Goal: Information Seeking & Learning: Check status

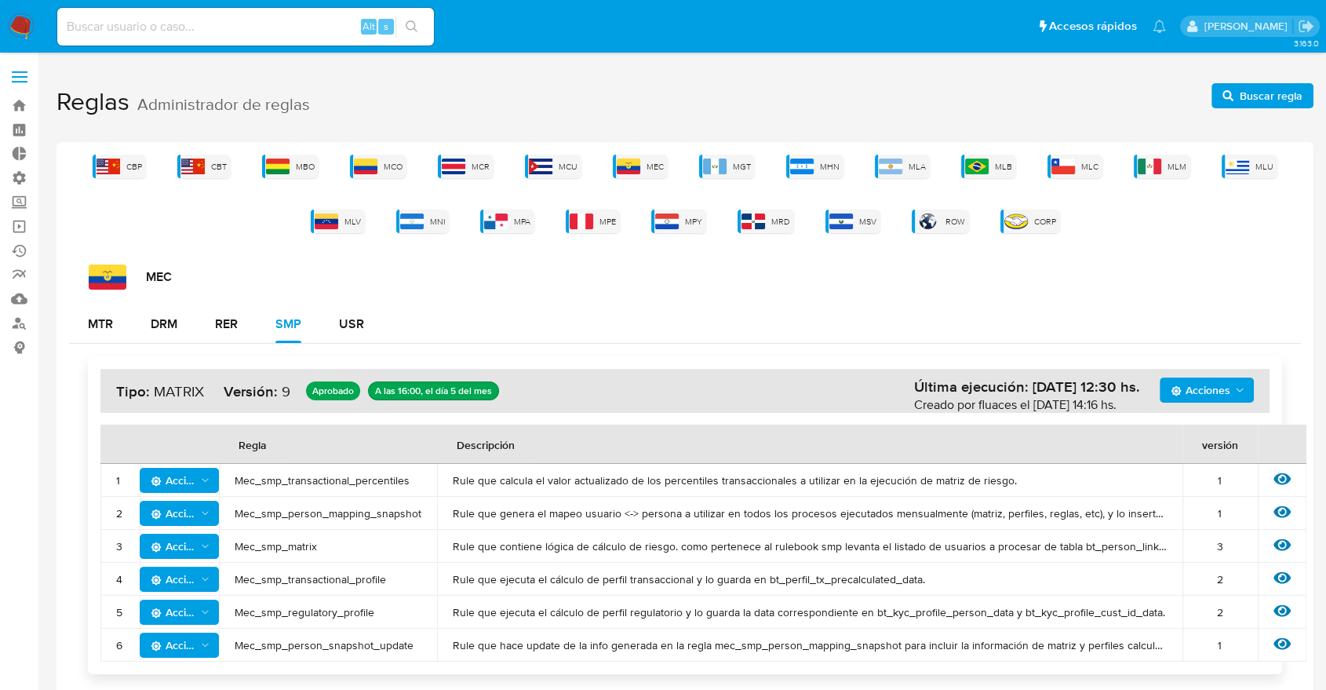
click at [232, 18] on div "Alt s" at bounding box center [245, 27] width 377 height 38
click at [235, 24] on input at bounding box center [245, 26] width 377 height 20
paste input "1987000117"
type input "1987000117"
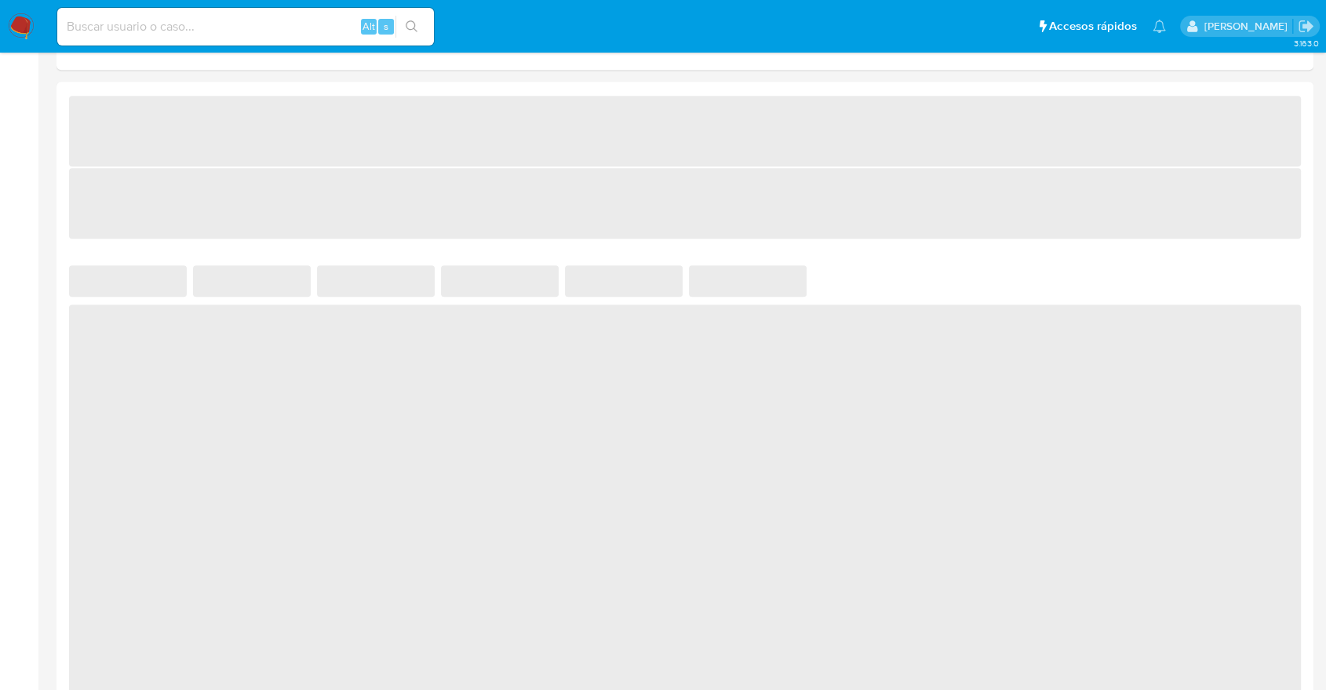
scroll to position [784, 0]
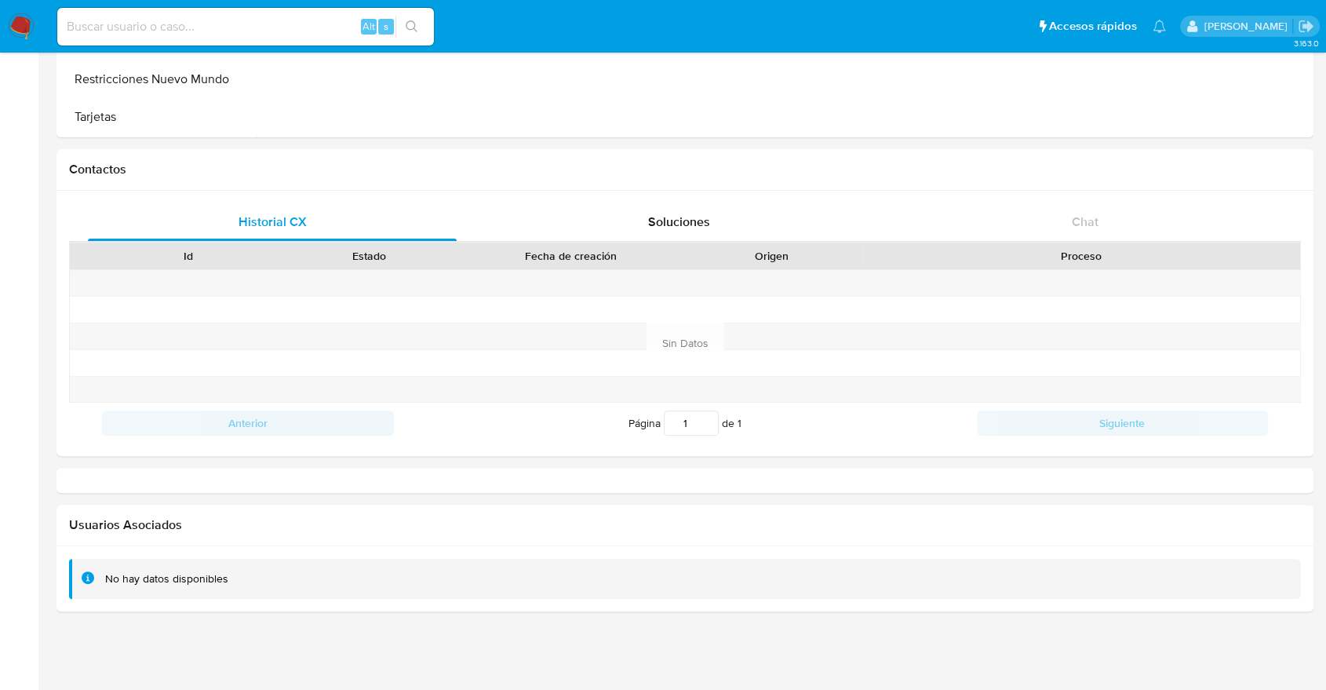
select select "10"
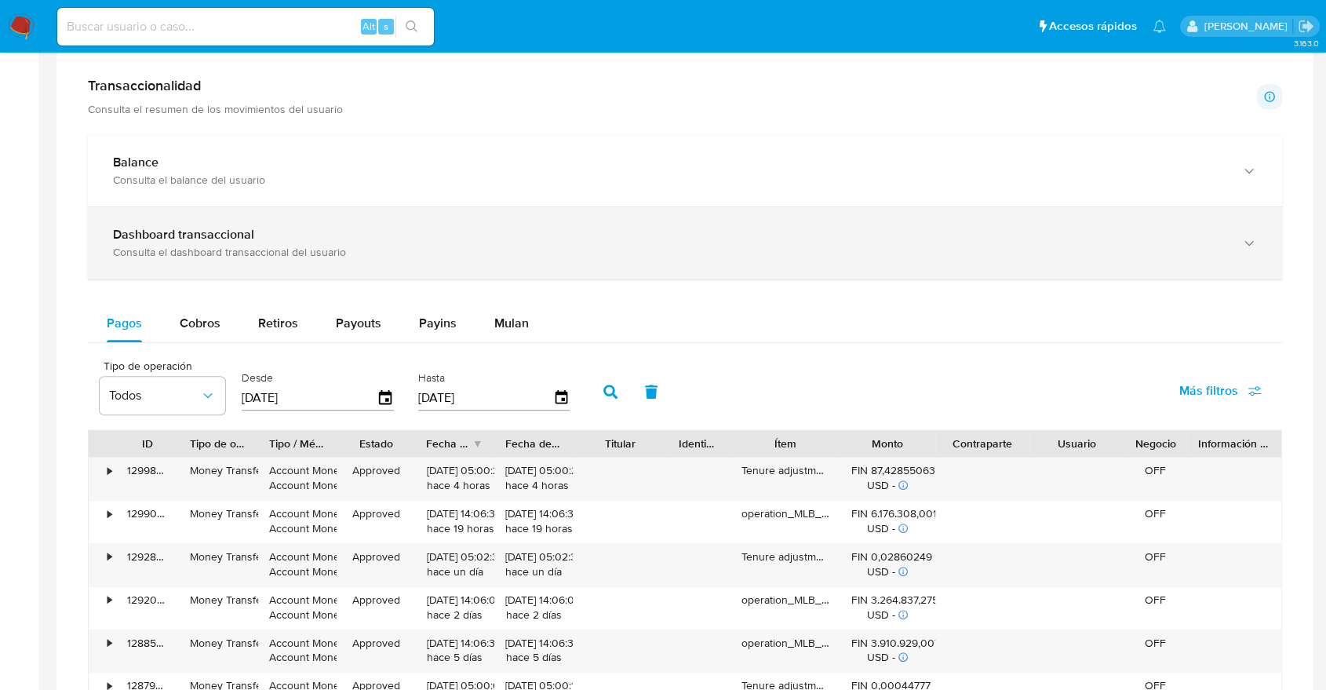
click at [1242, 253] on div "button" at bounding box center [1247, 243] width 19 height 32
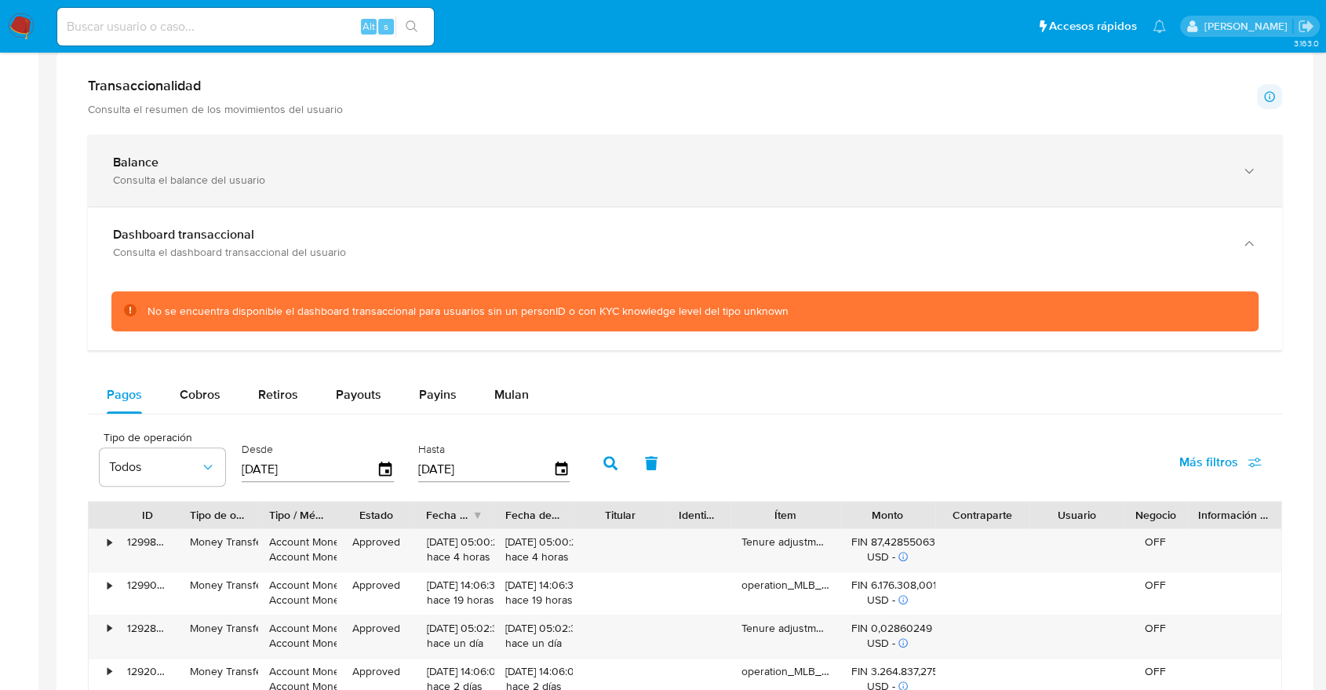
click at [1245, 180] on div "button" at bounding box center [1247, 171] width 19 height 32
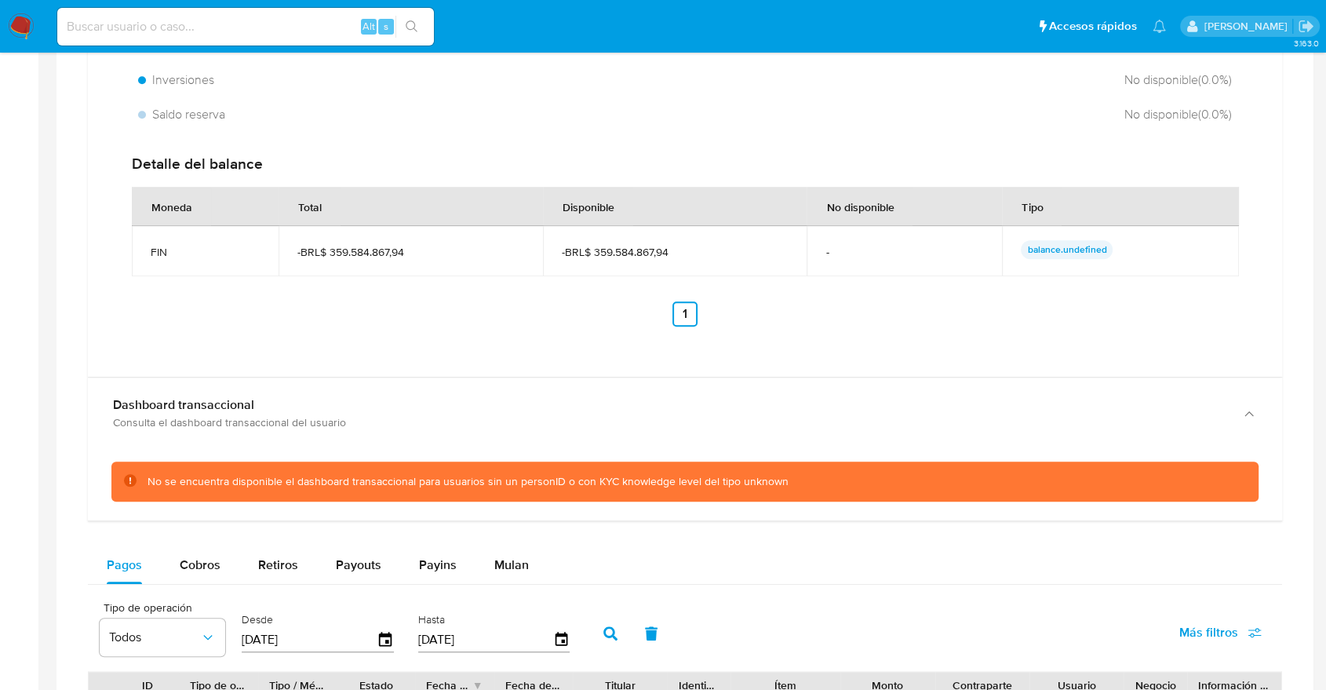
scroll to position [1220, 0]
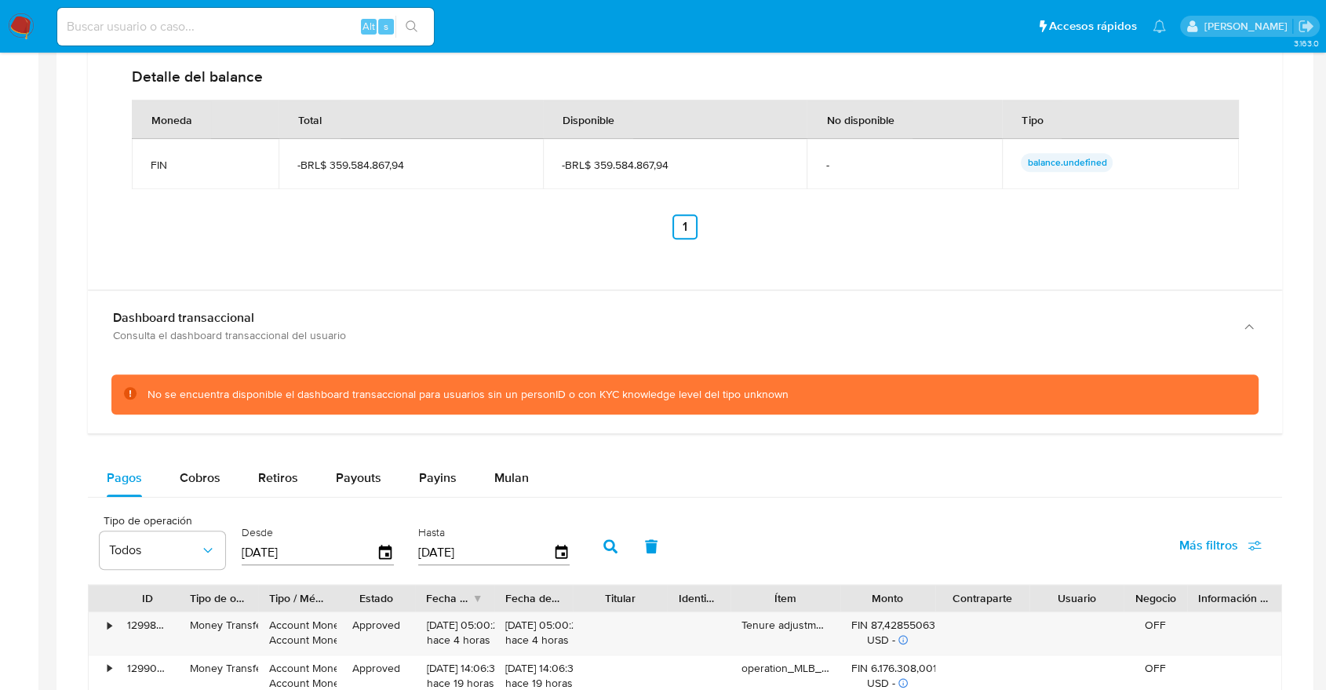
drag, startPoint x: 162, startPoint y: 394, endPoint x: 797, endPoint y: 409, distance: 635.6
click at [797, 409] on div "No se encuentra disponible el dashboard transaccional para usuarios sin un pers…" at bounding box center [684, 394] width 1147 height 40
click at [790, 401] on div "No se encuentra disponible el dashboard transaccional para usuarios sin un pers…" at bounding box center [684, 394] width 1147 height 40
drag, startPoint x: 126, startPoint y: 391, endPoint x: 805, endPoint y: 387, distance: 678.6
click at [805, 387] on div "No se encuentra disponible el dashboard transaccional para usuarios sin un pers…" at bounding box center [684, 394] width 1147 height 40
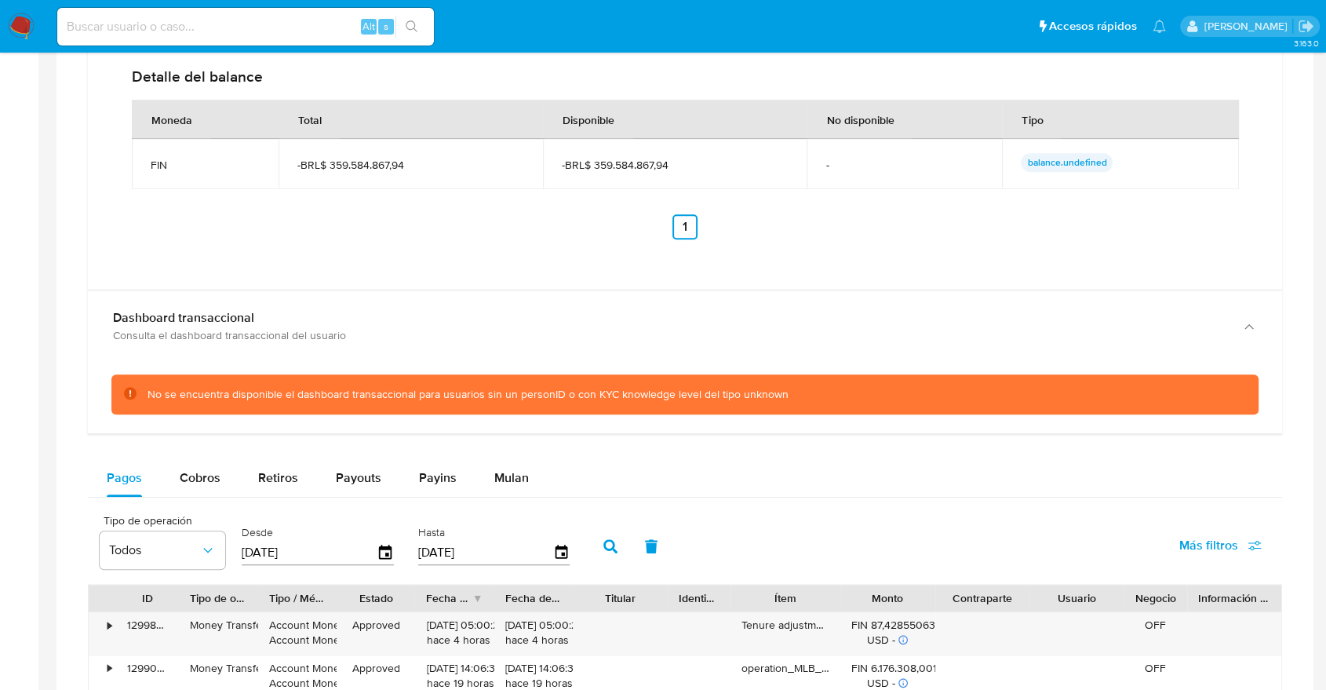
click at [805, 387] on div "No se encuentra disponible el dashboard transaccional para usuarios sin un pers…" at bounding box center [696, 394] width 1098 height 15
drag, startPoint x: 804, startPoint y: 389, endPoint x: 637, endPoint y: 411, distance: 168.5
click at [637, 411] on div "No se encuentra disponible el dashboard transaccional para usuarios sin un pers…" at bounding box center [684, 394] width 1147 height 40
click at [634, 410] on div "No se encuentra disponible el dashboard transaccional para usuarios sin un pers…" at bounding box center [684, 394] width 1147 height 40
drag, startPoint x: 612, startPoint y: 399, endPoint x: 791, endPoint y: 392, distance: 179.0
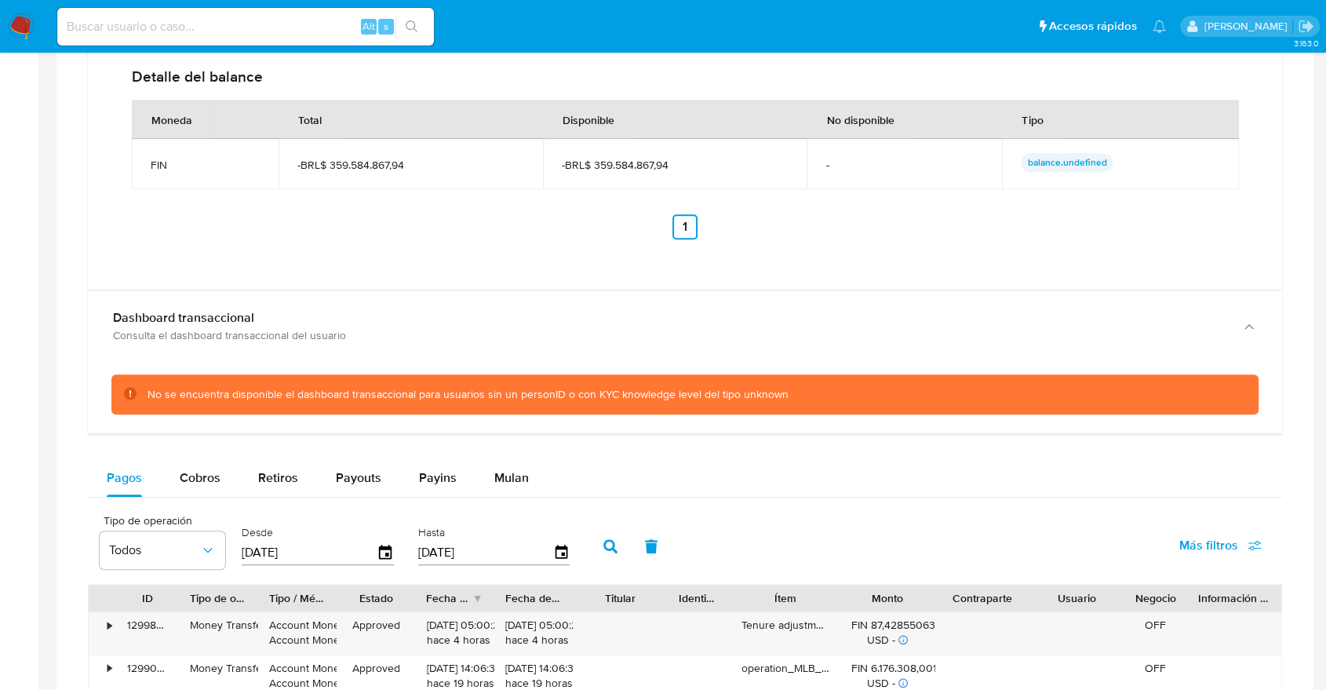
click at [791, 392] on div "No se encuentra disponible el dashboard transaccional para usuarios sin un pers…" at bounding box center [696, 394] width 1098 height 15
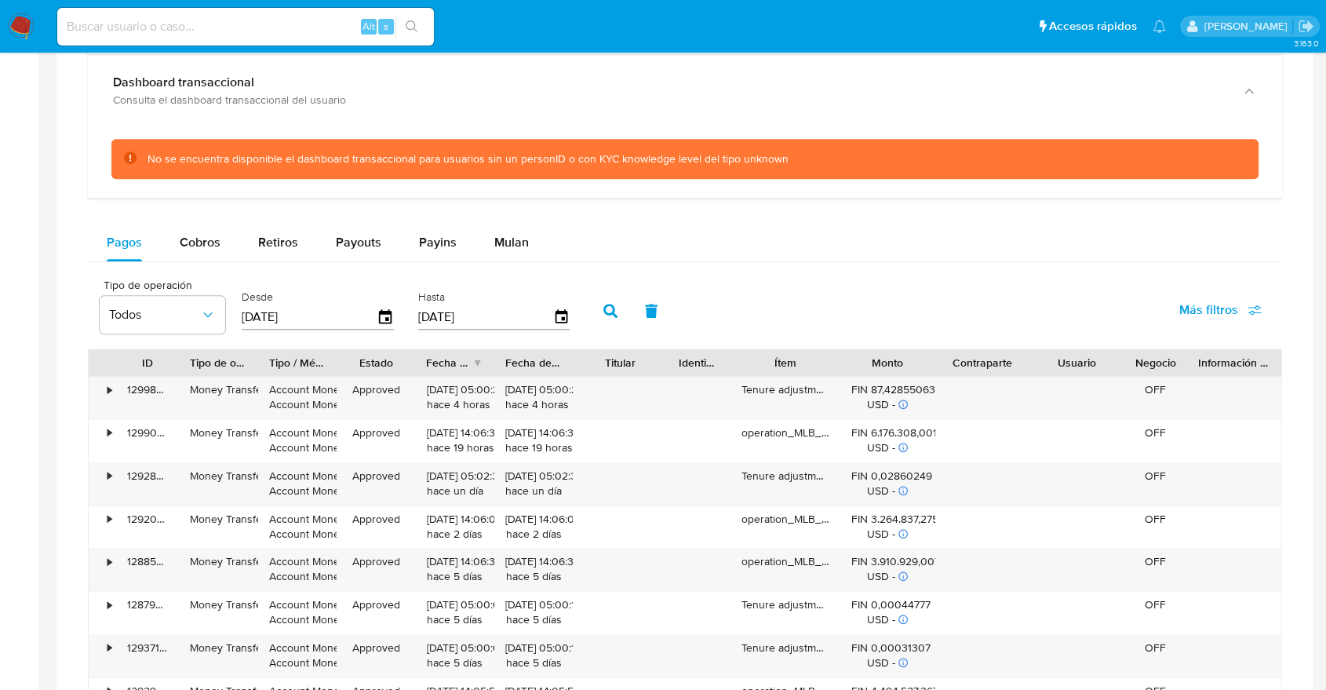
scroll to position [1481, 0]
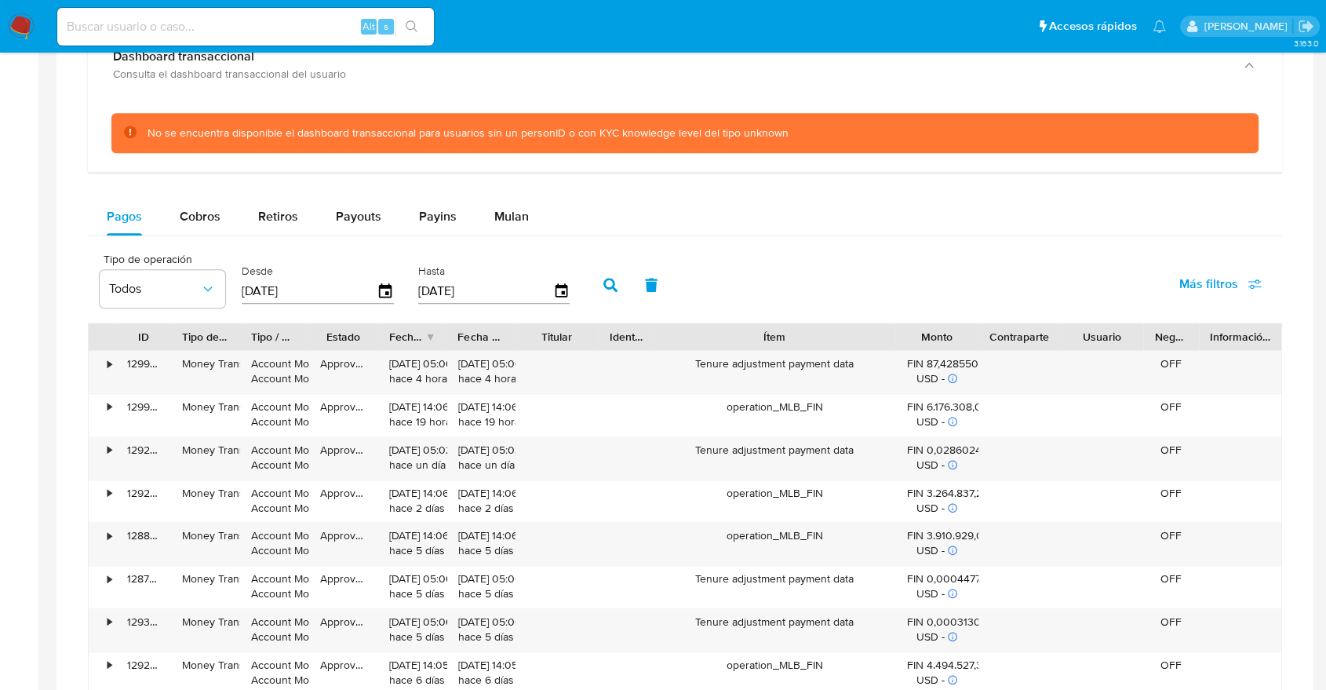
drag, startPoint x: 828, startPoint y: 344, endPoint x: 959, endPoint y: 346, distance: 131.8
click at [959, 346] on div "ID Tipo de operación Tipo / Método Estado Fecha de creación Fecha de aprobación…" at bounding box center [685, 336] width 1192 height 27
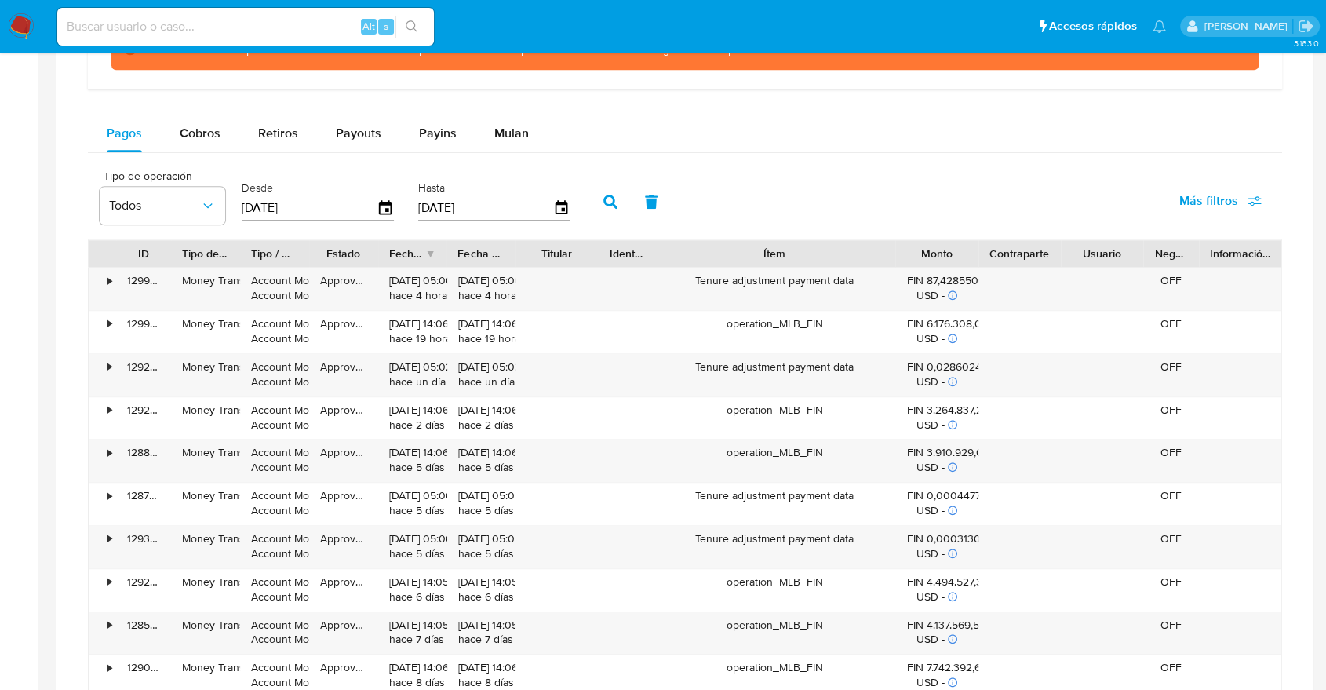
scroll to position [1569, 0]
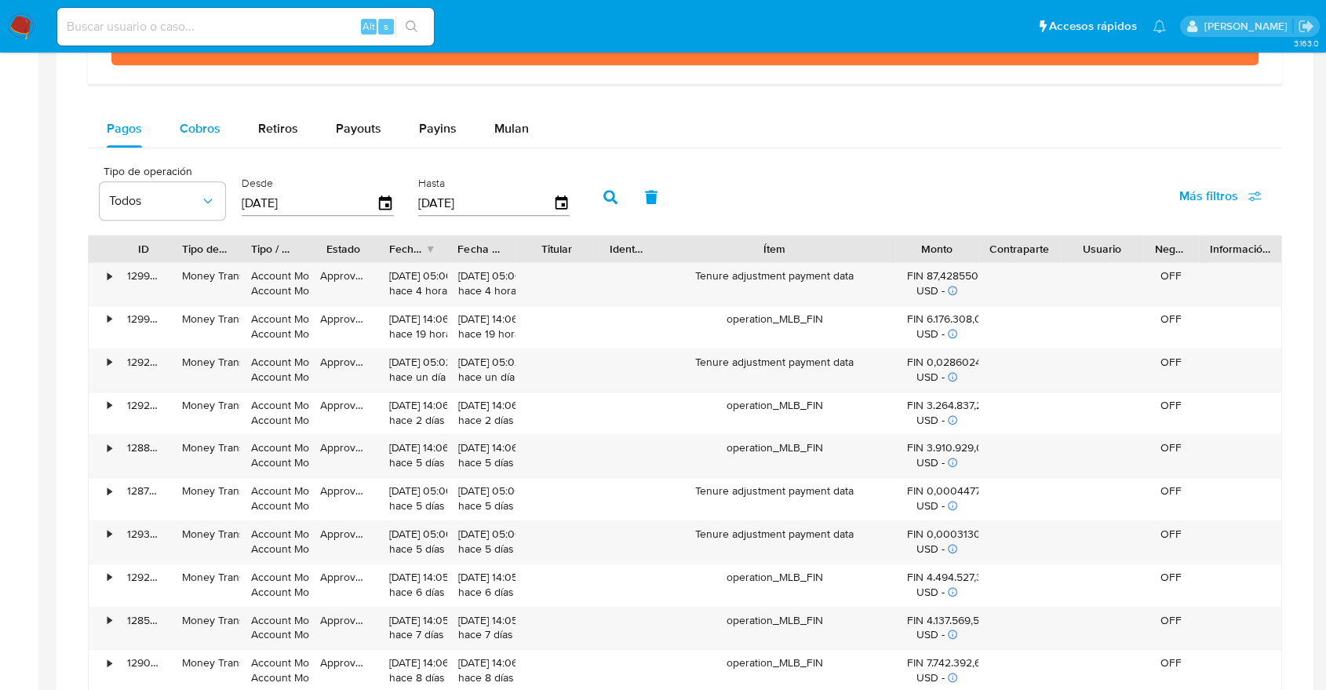
click at [208, 124] on span "Cobros" at bounding box center [200, 128] width 41 height 18
select select "10"
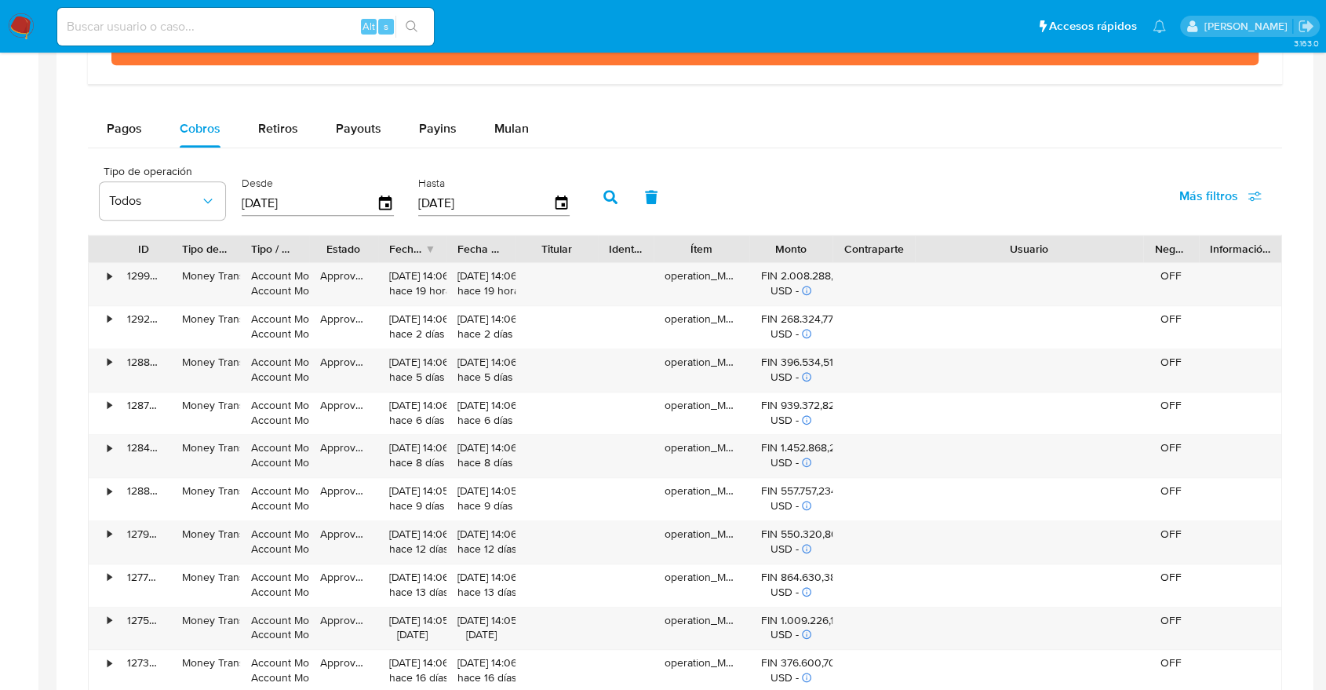
drag, startPoint x: 1120, startPoint y: 249, endPoint x: 1254, endPoint y: 242, distance: 134.4
click at [1254, 242] on div "ID Tipo de operación Tipo / Método Estado Fecha de creación Fecha de aprobación…" at bounding box center [685, 248] width 1192 height 27
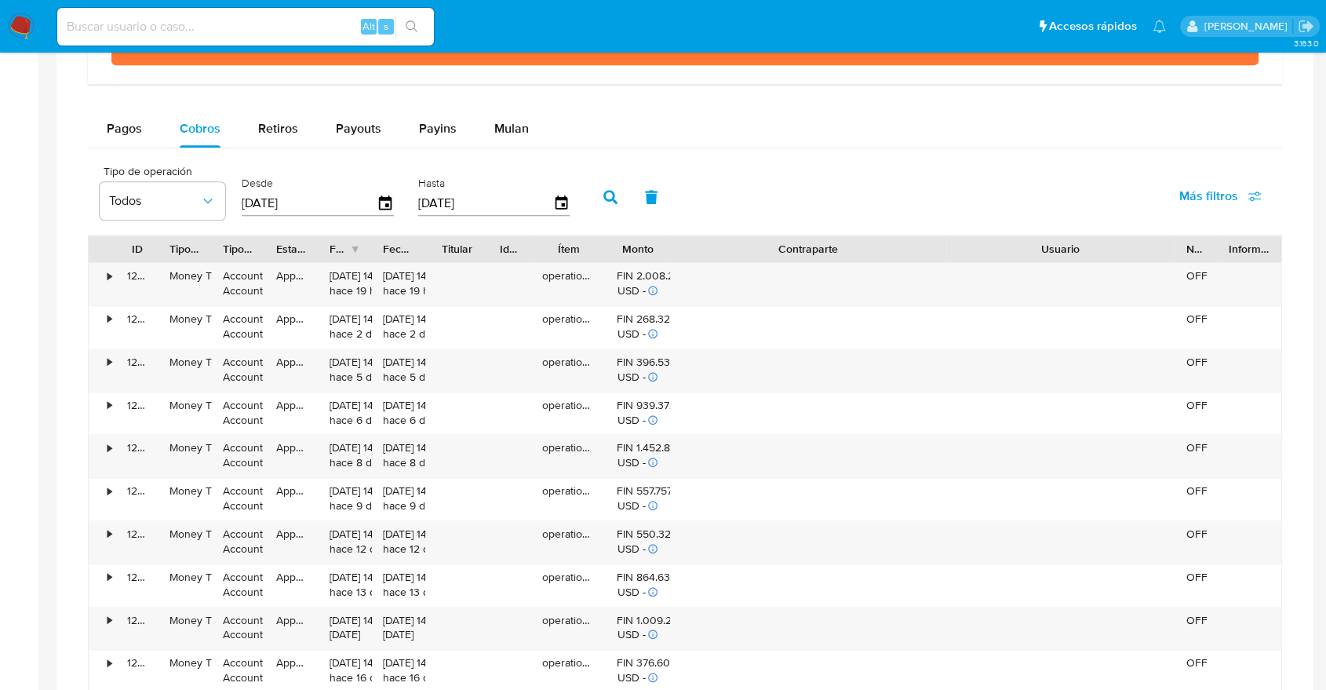
click at [1117, 264] on div "ID Tipo de operación Tipo / Método Estado Fecha de creación Fecha de aprobación…" at bounding box center [685, 464] width 1194 height 458
click at [107, 278] on div "•" at bounding box center [109, 275] width 4 height 15
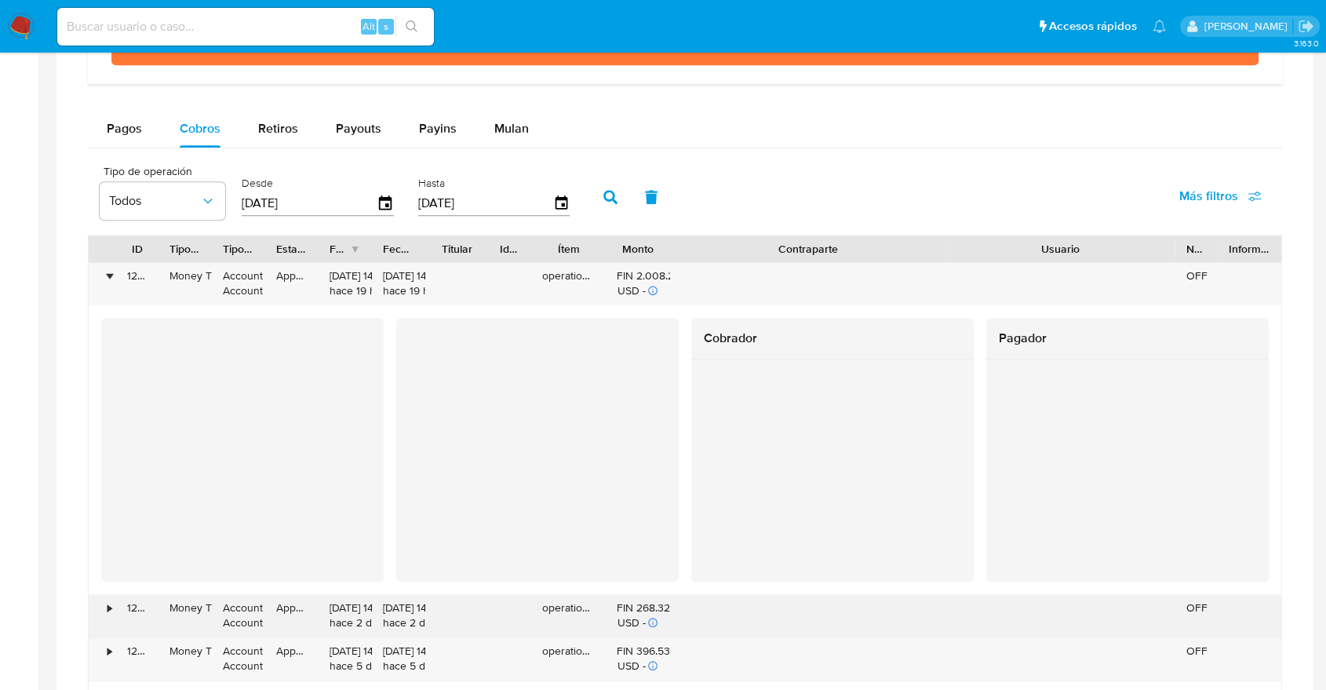
click at [102, 605] on div "•" at bounding box center [102, 616] width 27 height 42
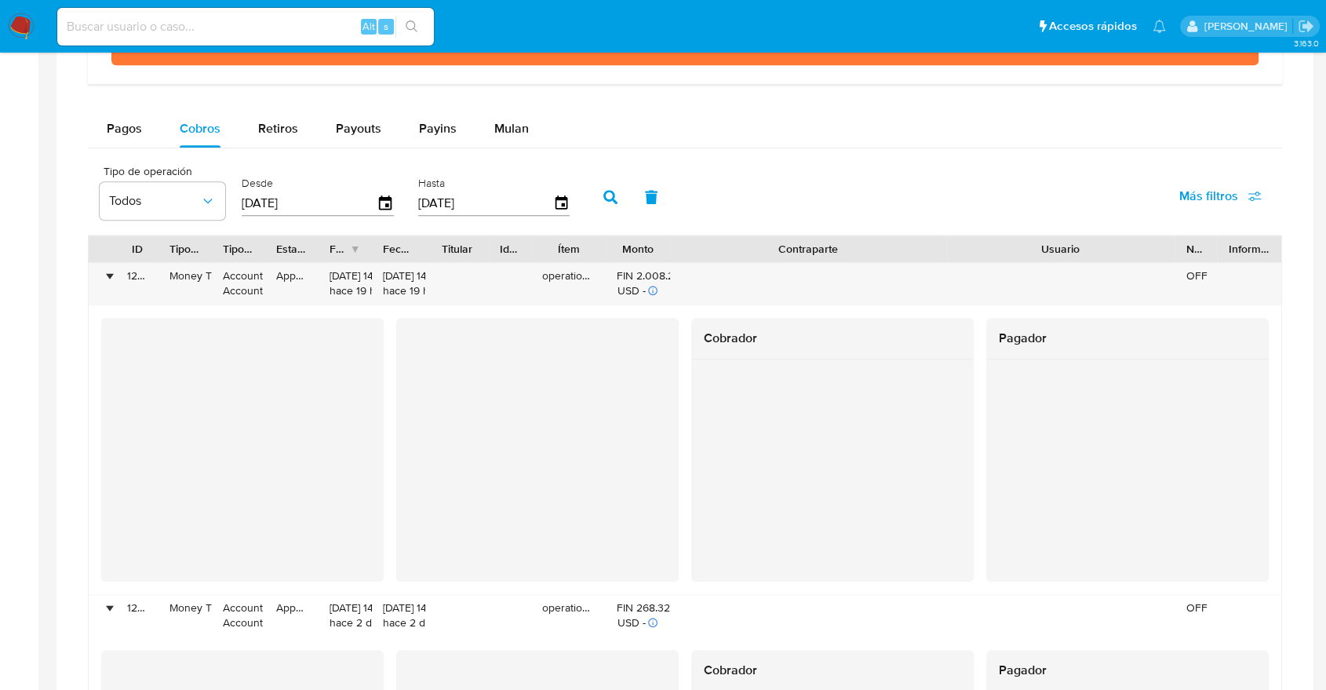
scroll to position [1917, 0]
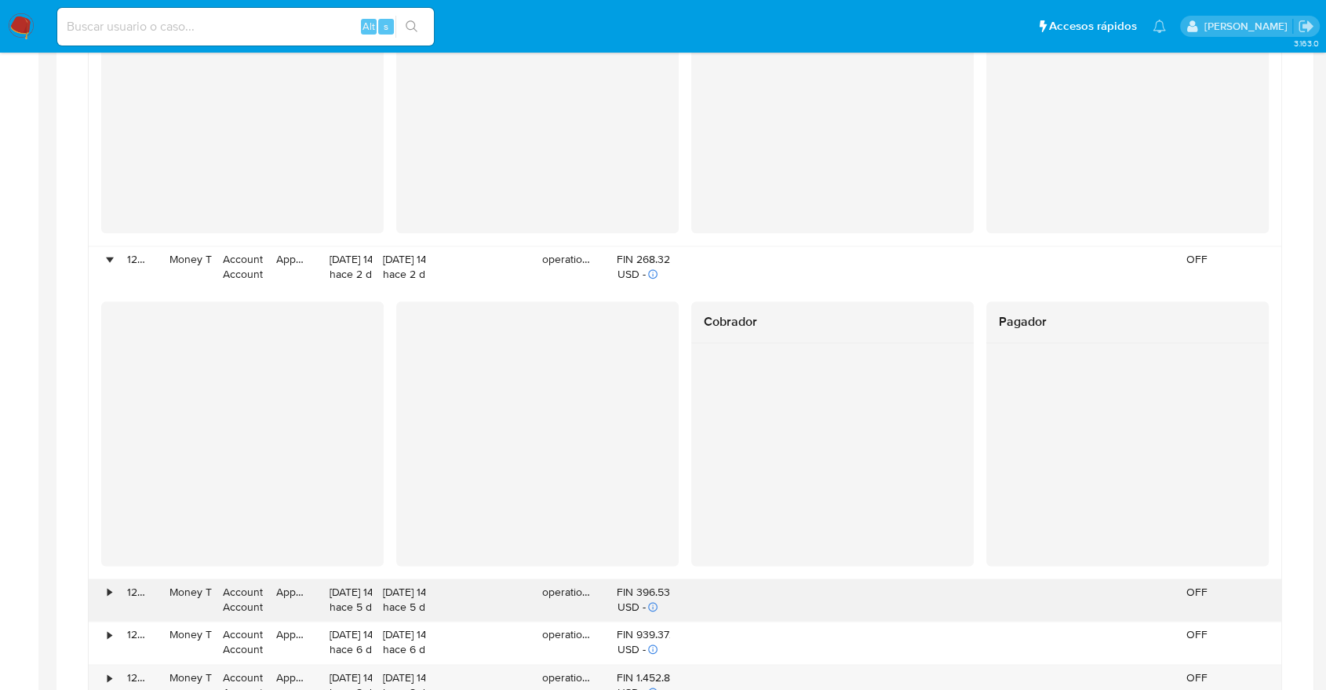
click at [106, 594] on div "•" at bounding box center [102, 600] width 27 height 42
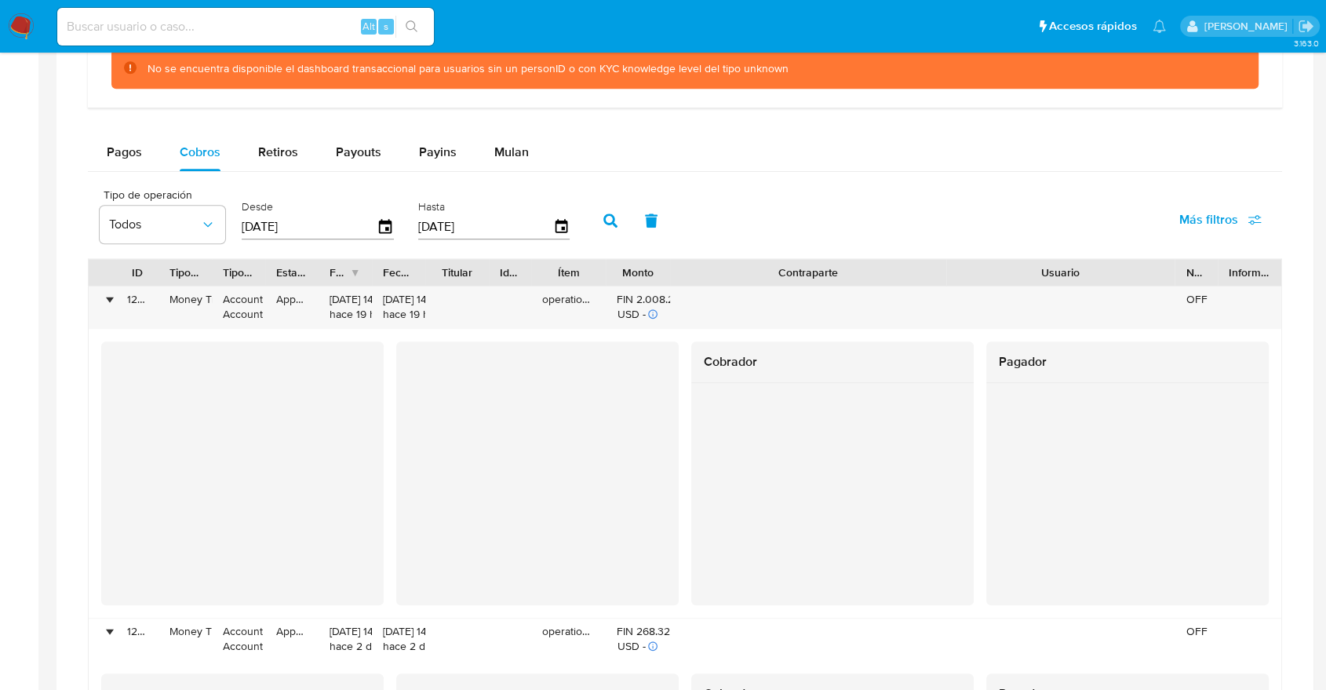
scroll to position [1830, 0]
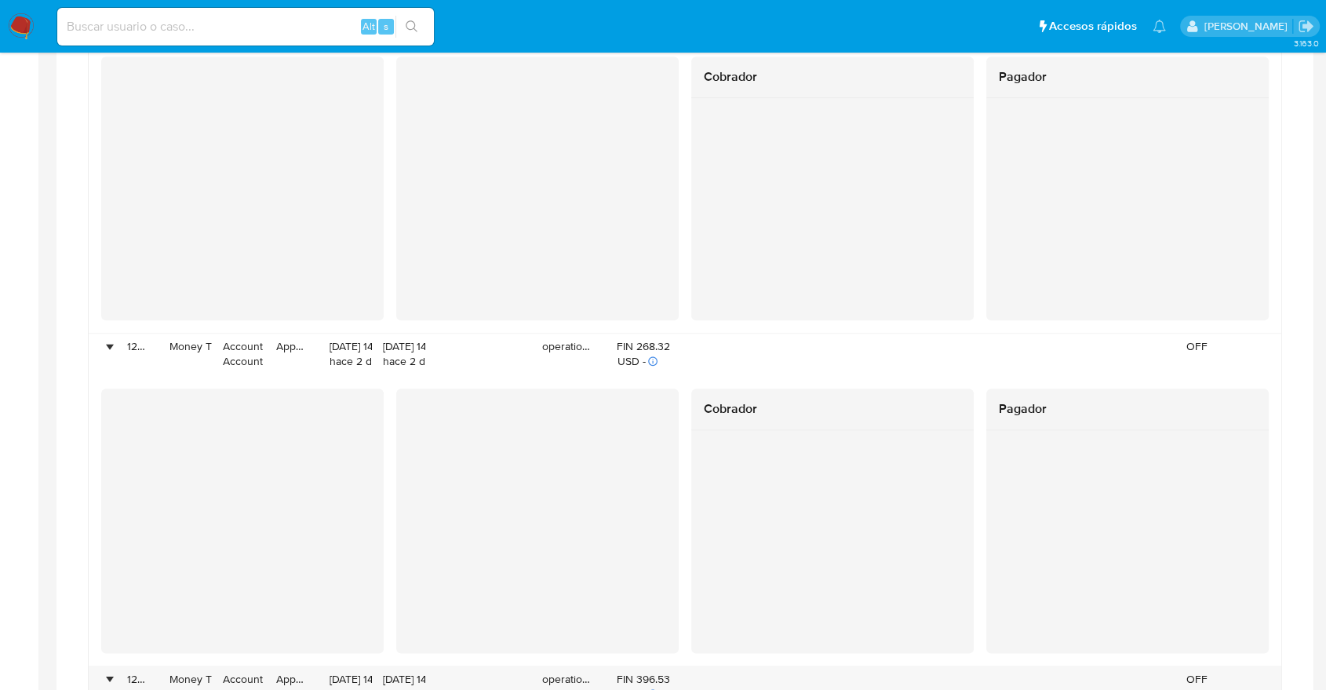
click at [538, 126] on div at bounding box center [537, 188] width 282 height 264
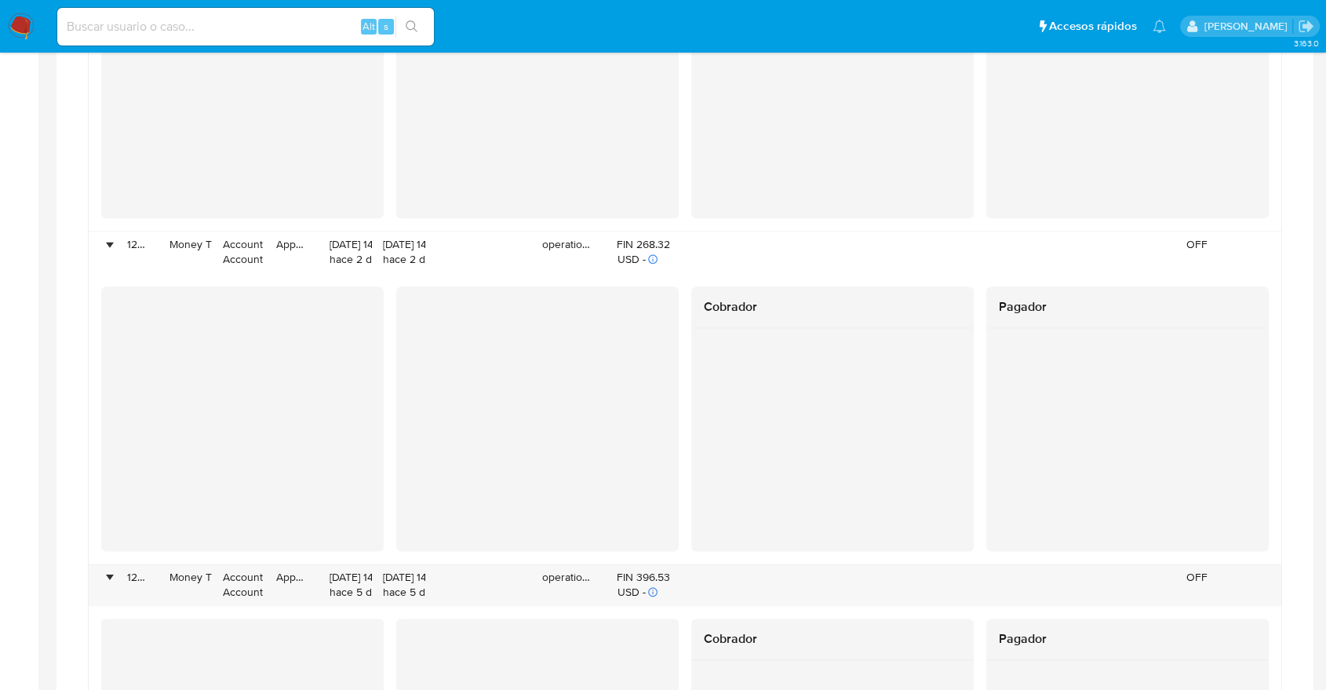
scroll to position [1656, 0]
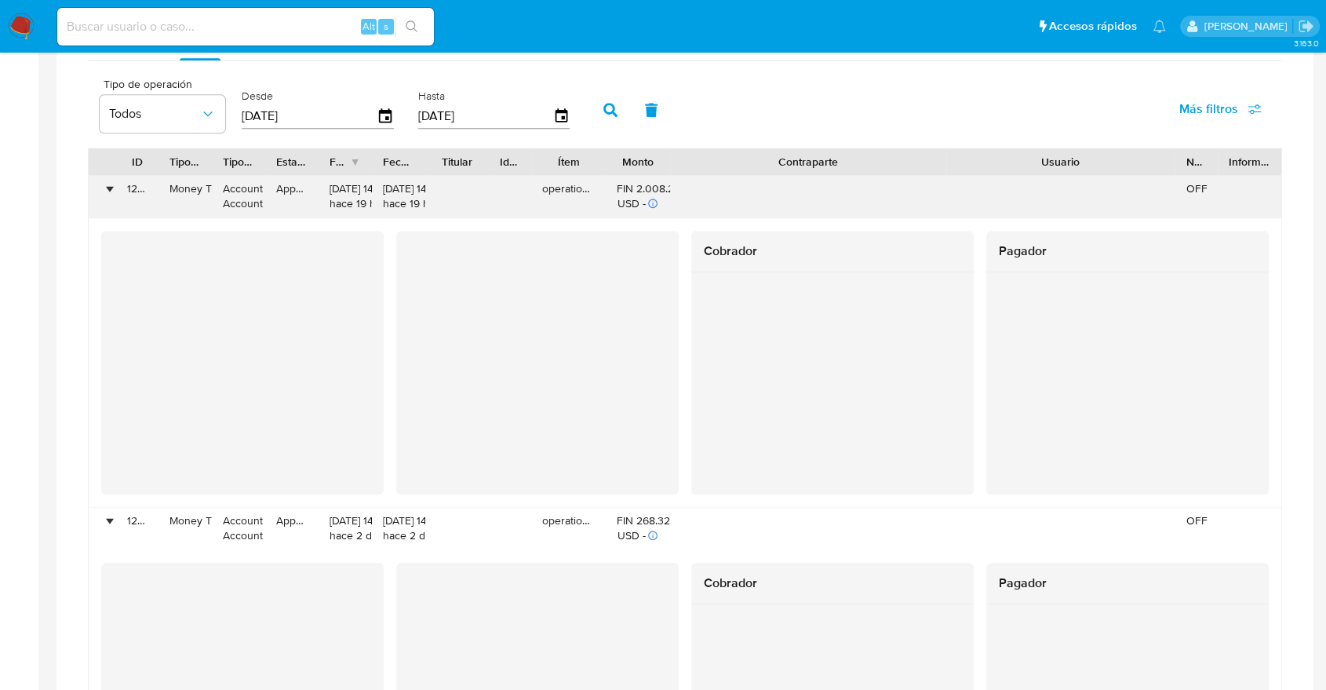
click at [108, 187] on div "•" at bounding box center [109, 188] width 4 height 15
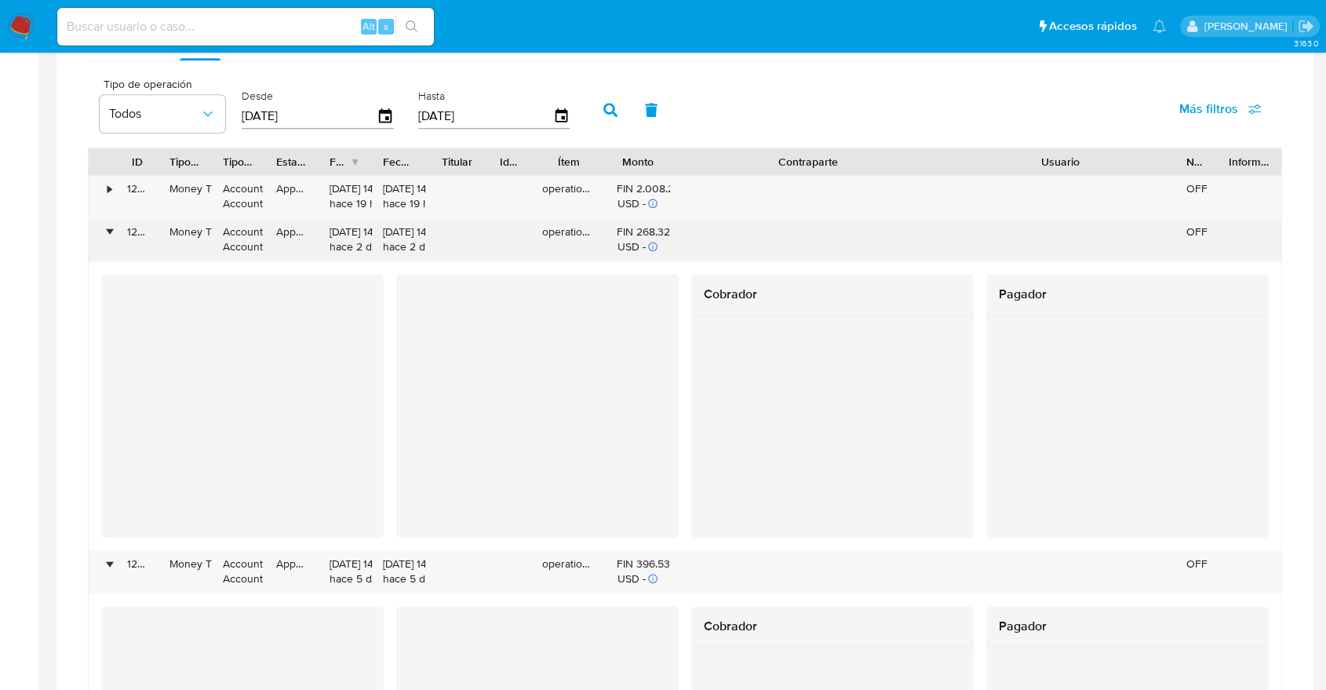
click at [111, 228] on div "•" at bounding box center [109, 231] width 4 height 15
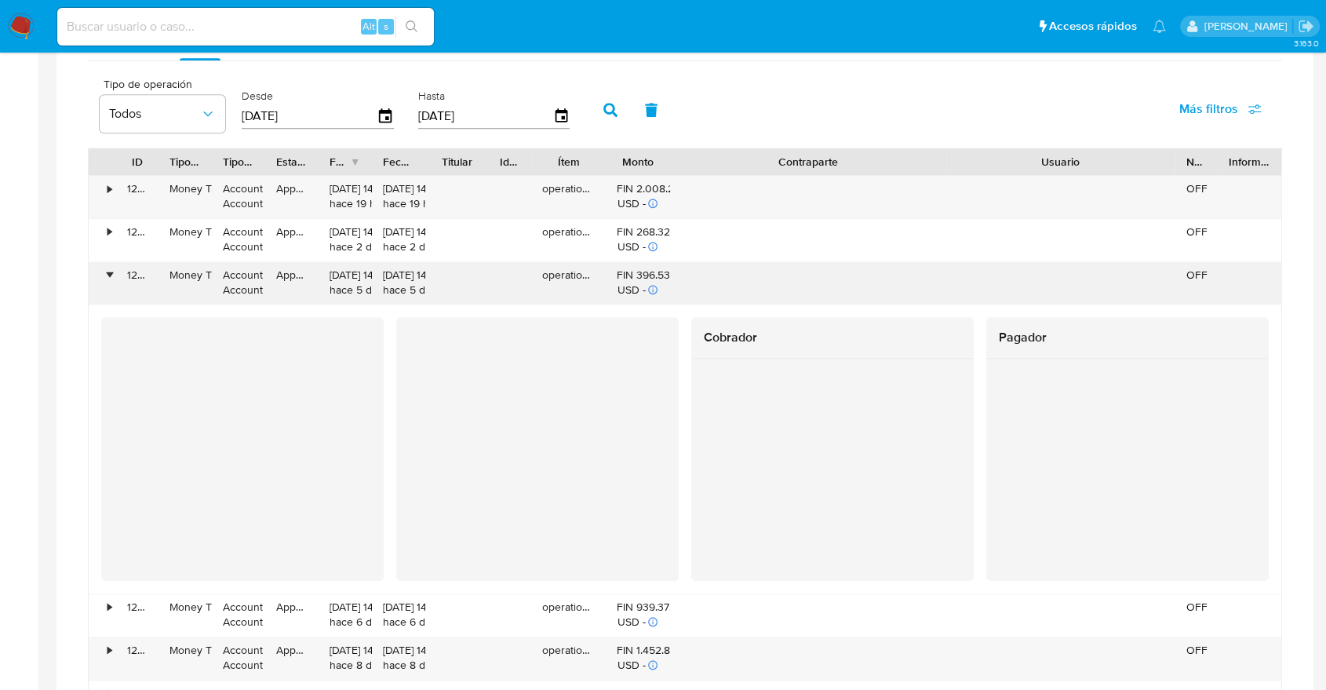
click at [111, 273] on div "•" at bounding box center [109, 275] width 4 height 15
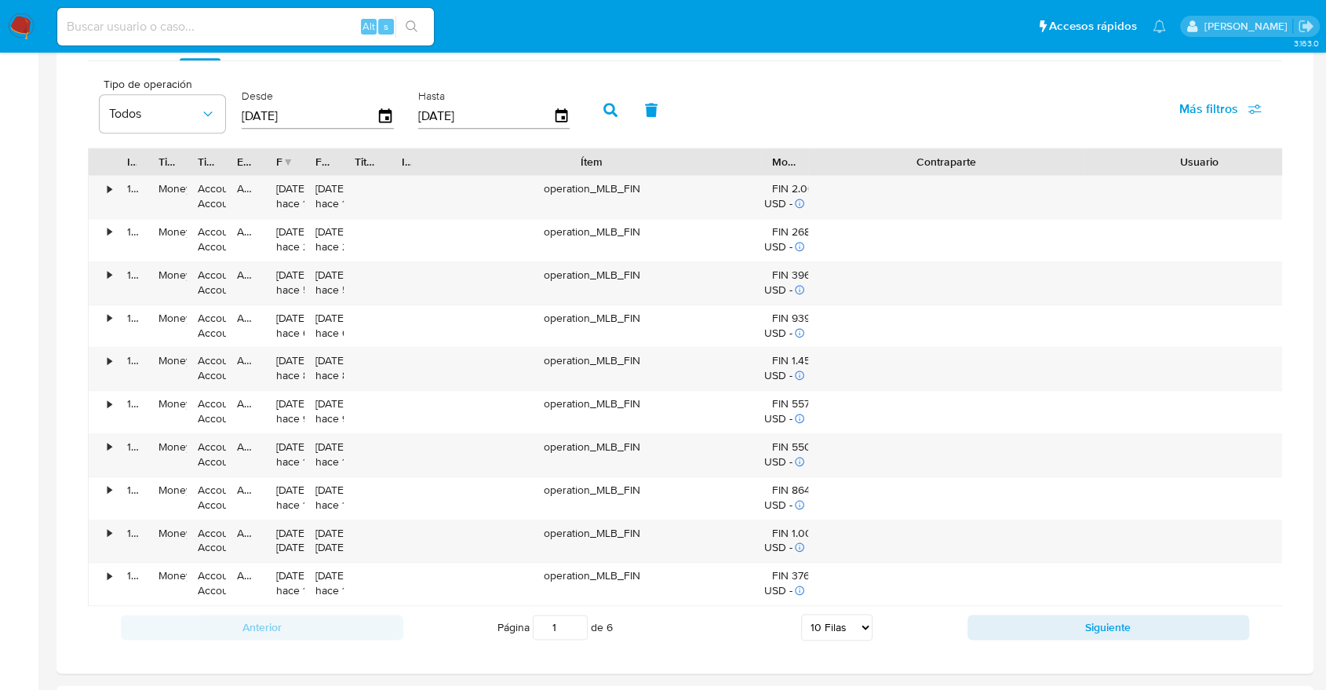
click at [860, 177] on div "ID Tipo de operación Tipo / Método Estado Fecha de creación Fecha de aprobación…" at bounding box center [685, 376] width 1194 height 458
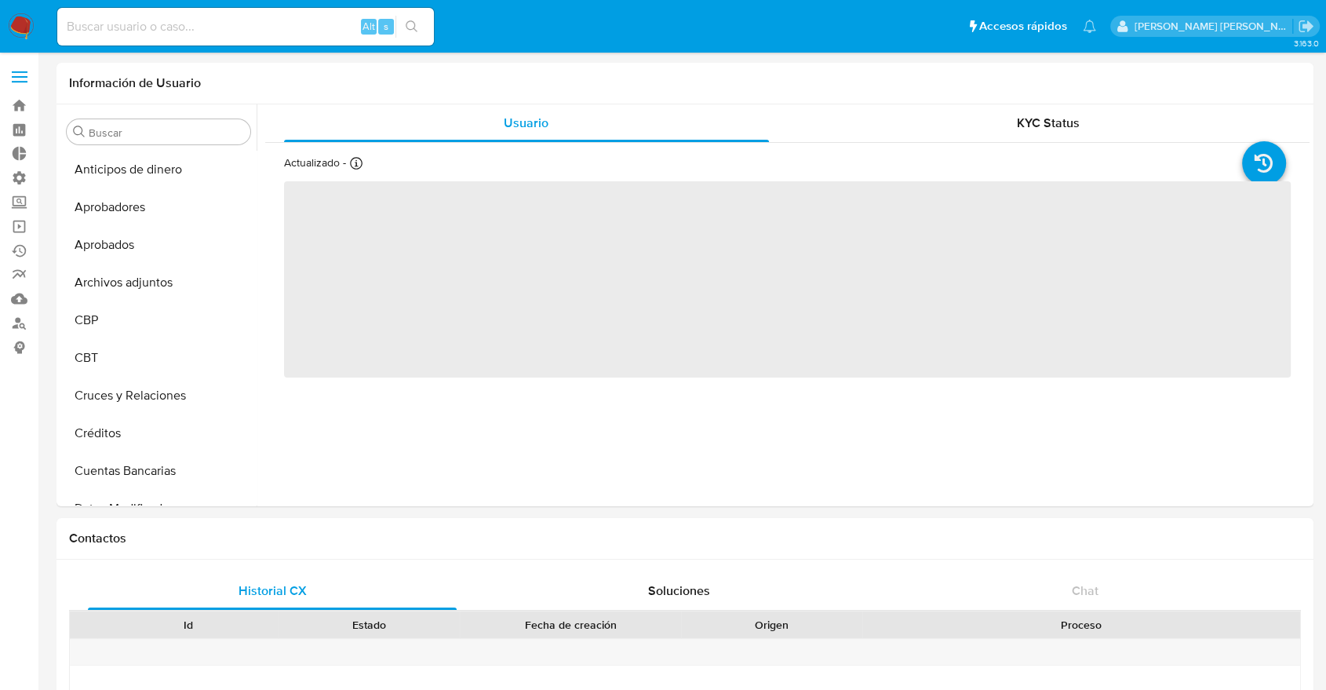
select select "10"
